Goal: Information Seeking & Learning: Understand process/instructions

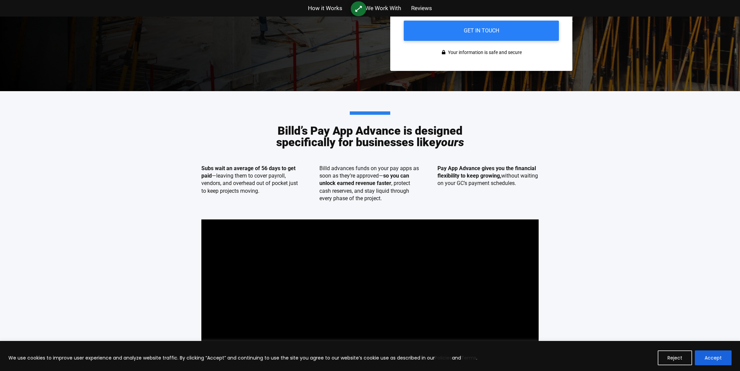
scroll to position [240, 0]
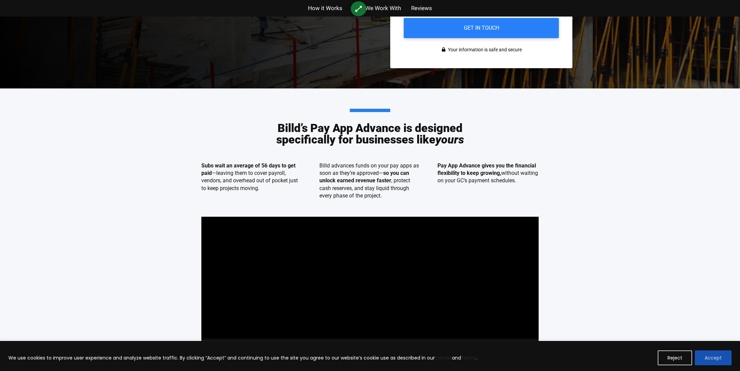
click at [714, 359] on button "Accept" at bounding box center [713, 357] width 37 height 15
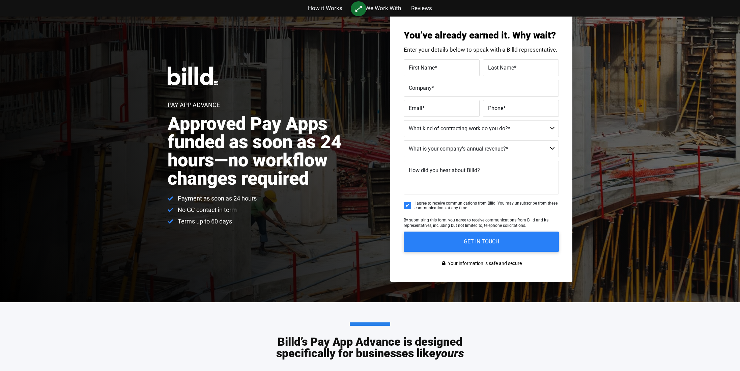
scroll to position [0, 0]
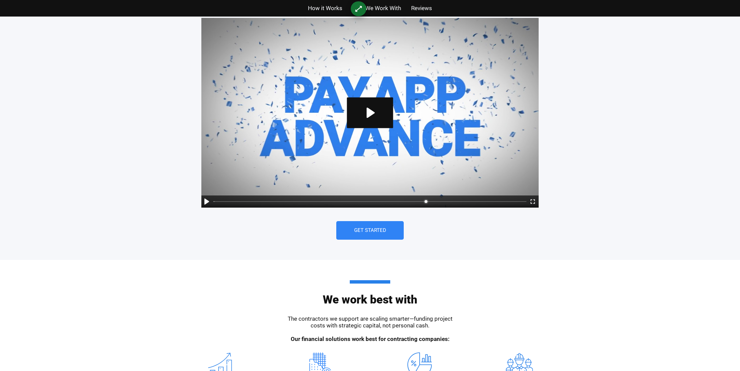
type input "71"
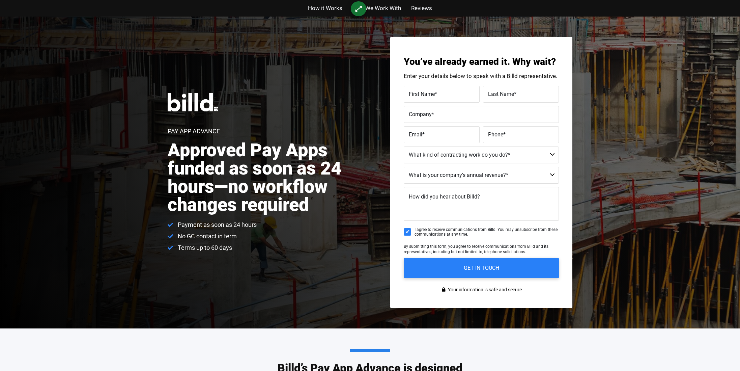
click at [361, 259] on div "Pay App Advance Approved Pay Apps funded as soon as 24 hours—no workflow change…" at bounding box center [370, 173] width 740 height 312
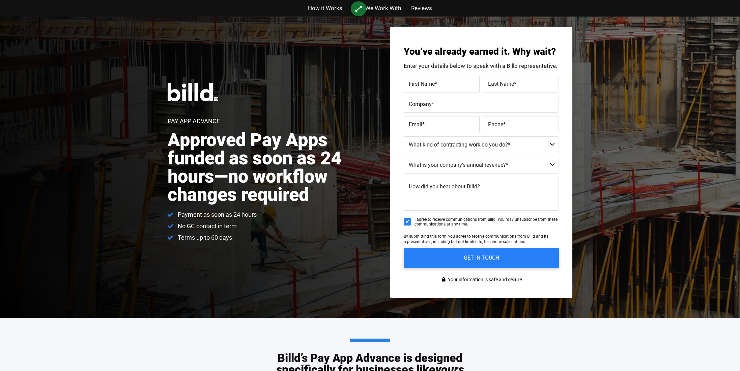
scroll to position [10, 0]
